Goal: Information Seeking & Learning: Learn about a topic

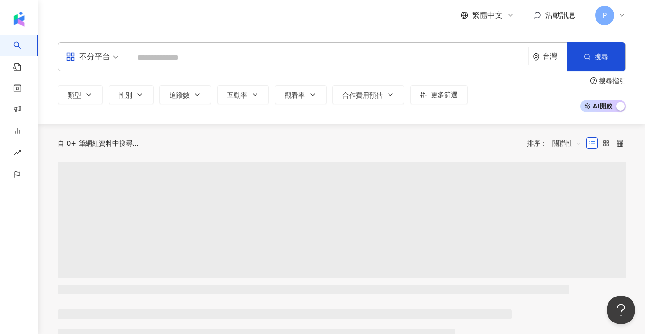
click at [255, 56] on input "search" at bounding box center [328, 58] width 393 height 18
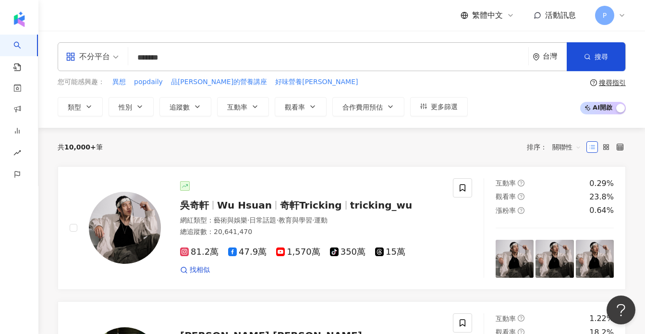
type input "******"
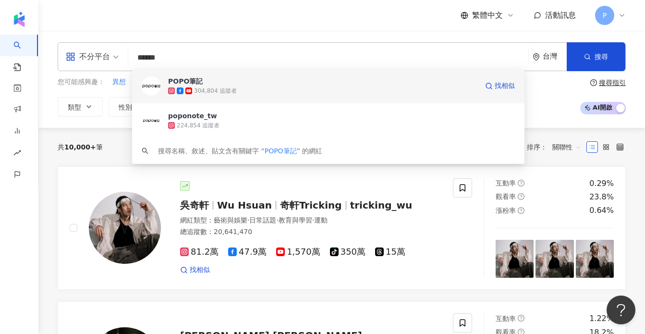
click at [210, 84] on span "POPO筆記" at bounding box center [323, 81] width 310 height 10
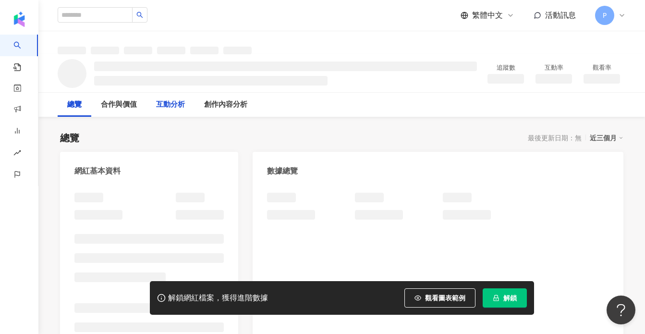
click at [172, 101] on div "互動分析" at bounding box center [170, 105] width 29 height 12
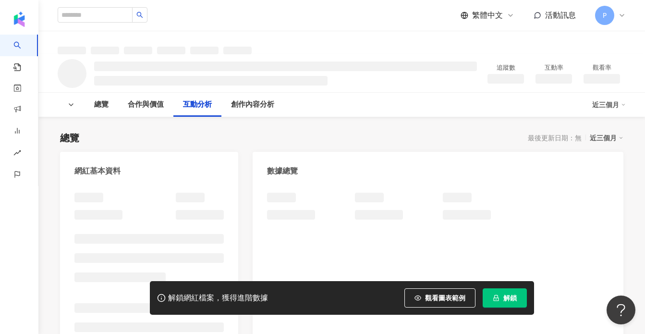
scroll to position [638, 0]
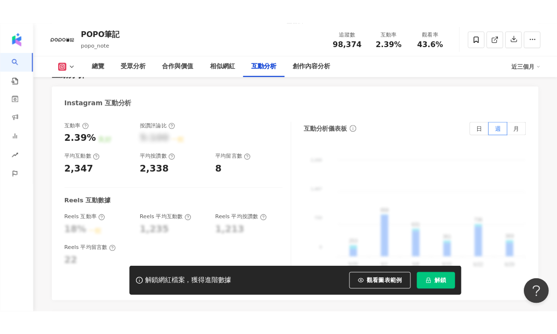
scroll to position [1882, 0]
